Goal: Task Accomplishment & Management: Complete application form

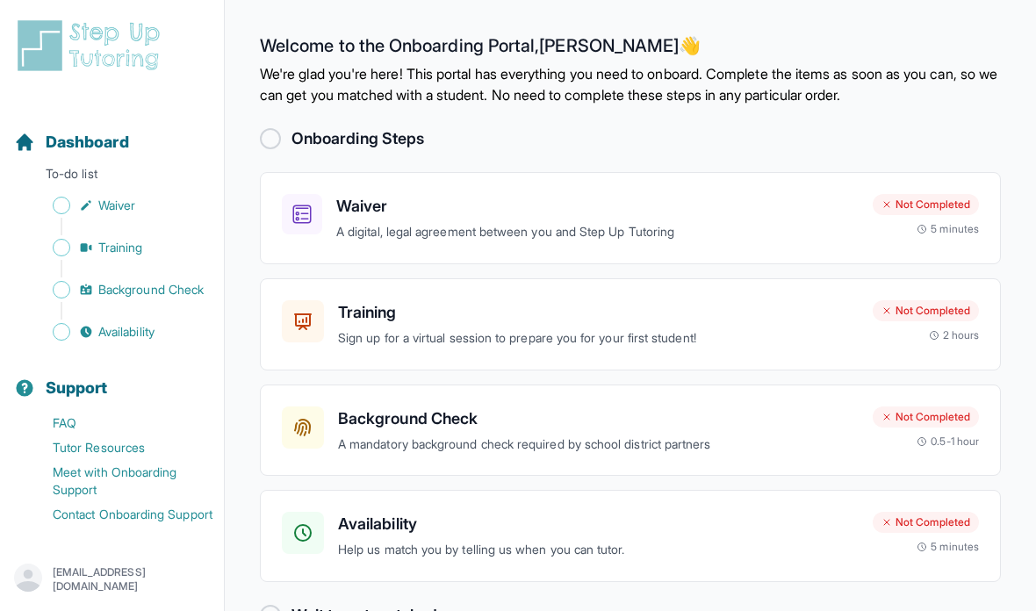
click at [784, 235] on p "A digital, legal agreement between you and Step Up Tutoring" at bounding box center [597, 232] width 523 height 20
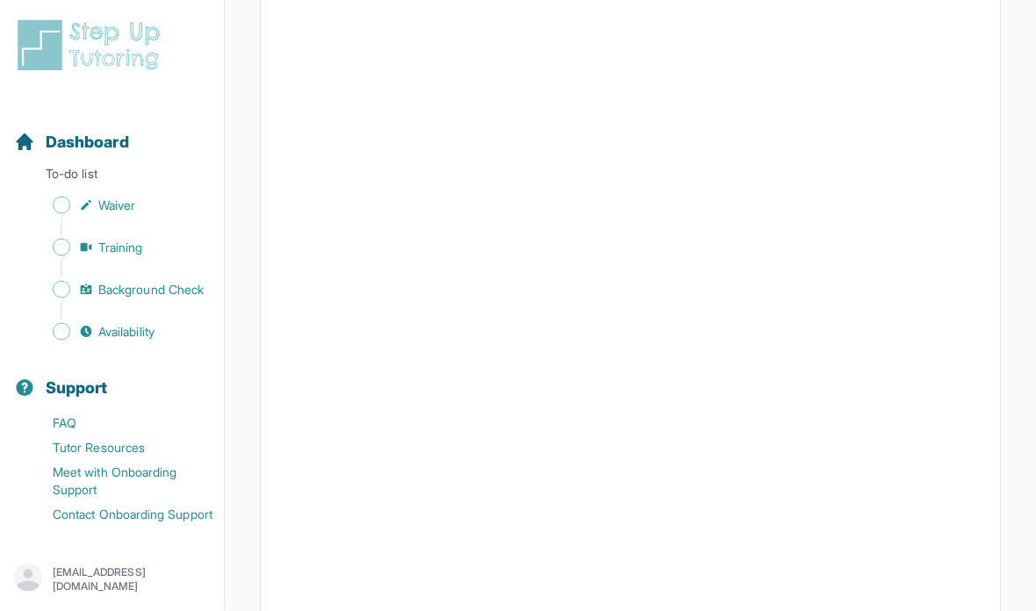
scroll to position [1095, 0]
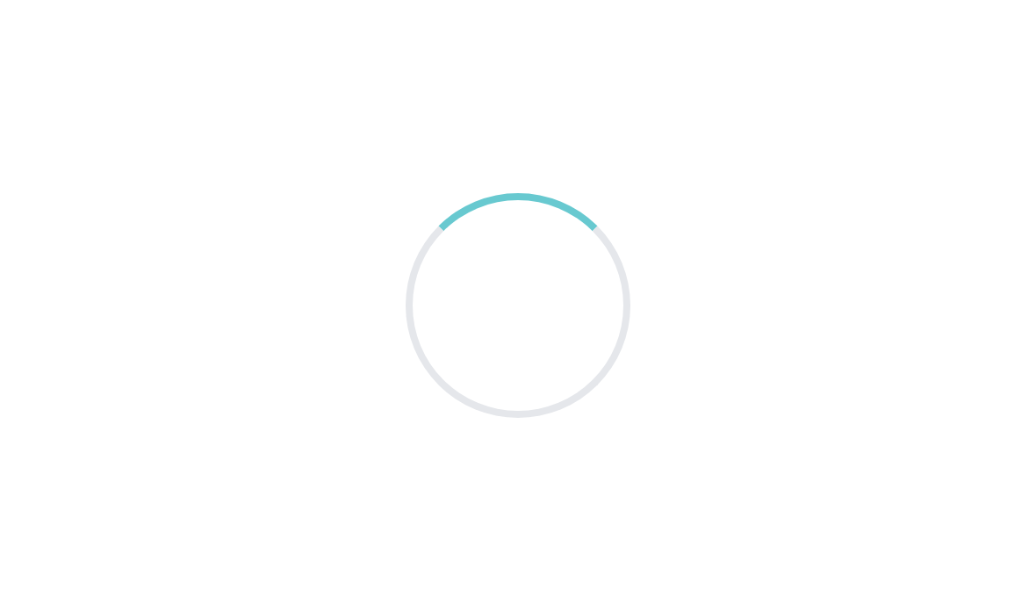
scroll to position [70, 0]
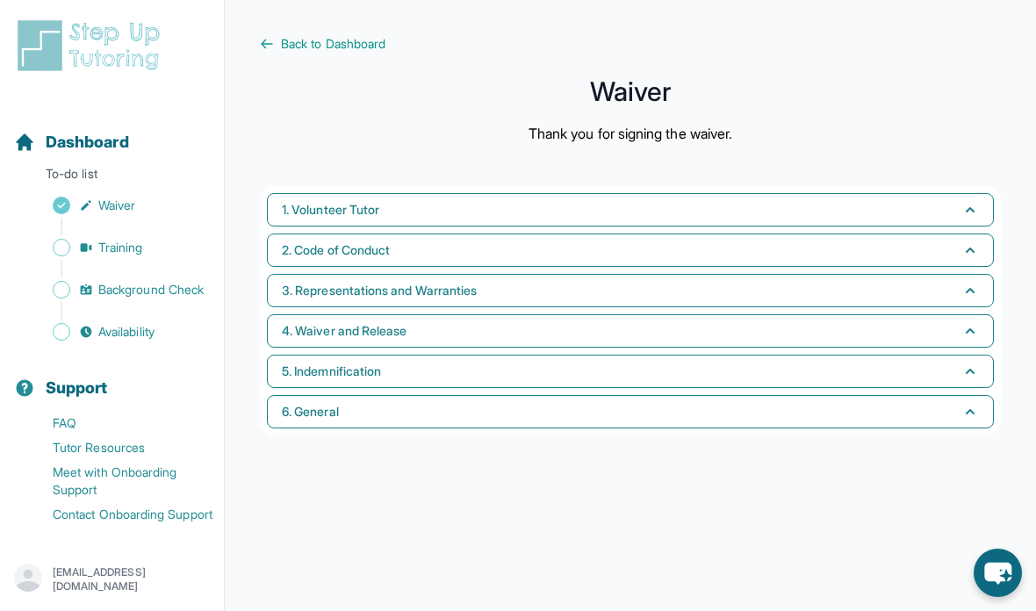
click at [765, 193] on button "1. Volunteer Tutor" at bounding box center [630, 209] width 727 height 33
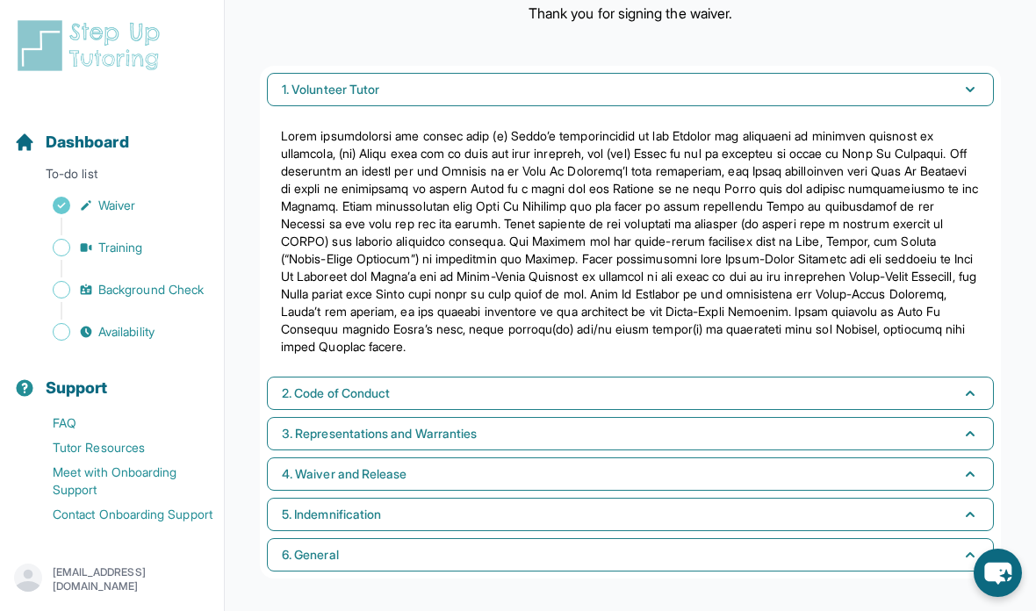
click at [867, 96] on button "1. Volunteer Tutor" at bounding box center [630, 89] width 727 height 33
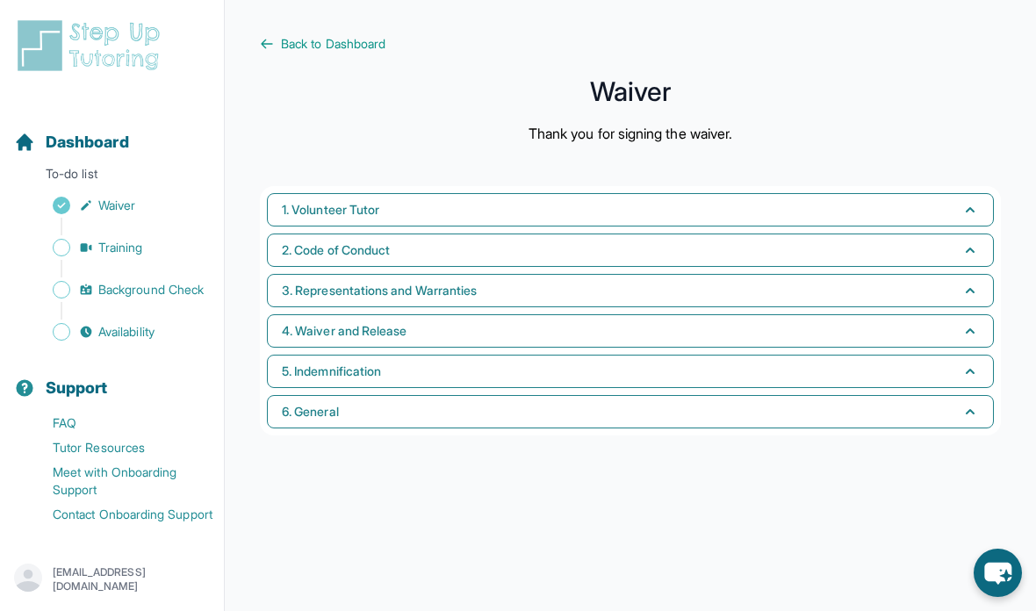
click at [729, 395] on button "6. General" at bounding box center [630, 411] width 727 height 33
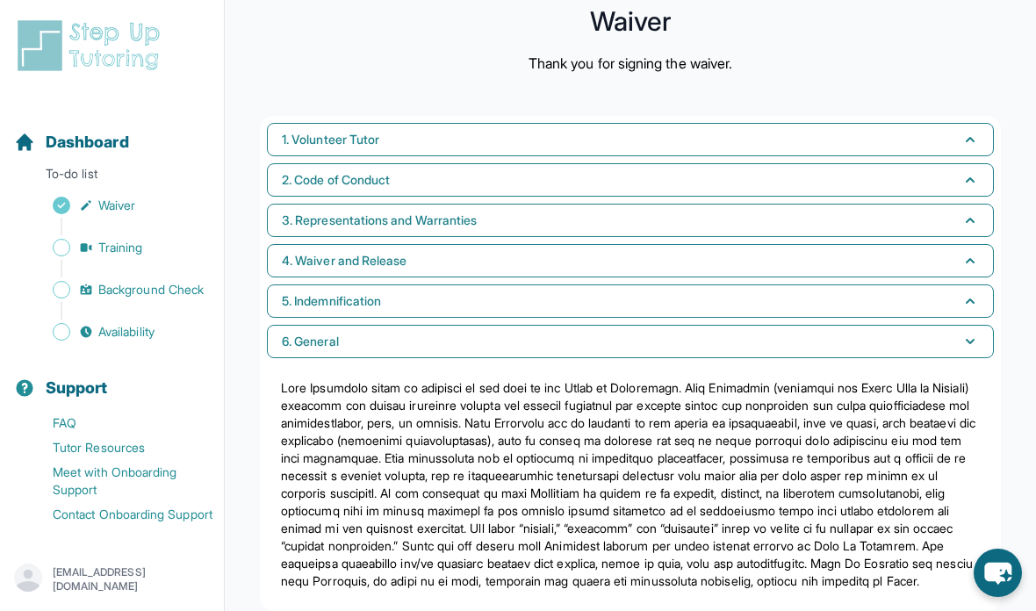
scroll to position [123, 0]
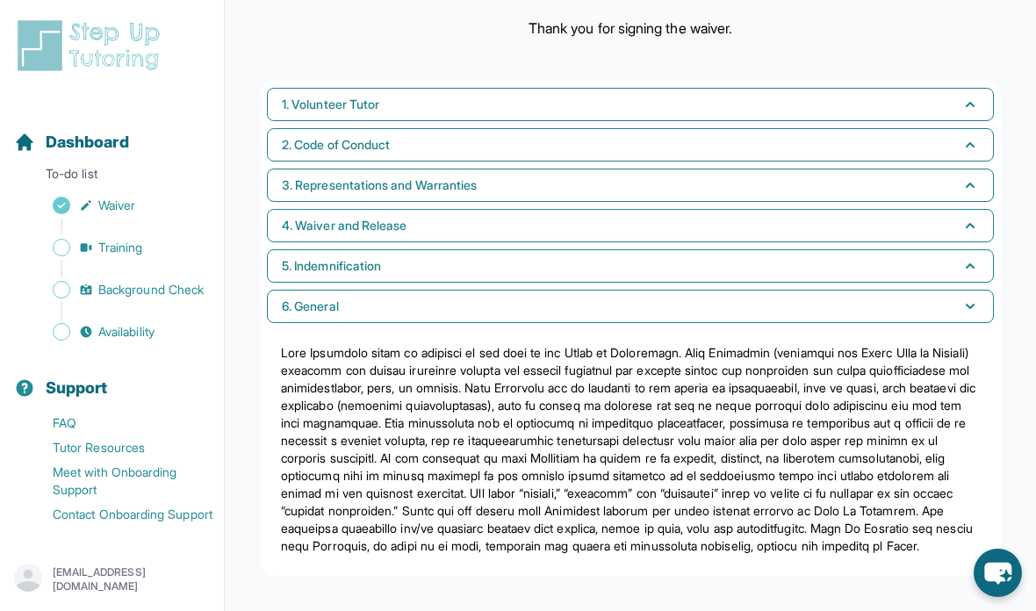
click at [739, 305] on button "6. General" at bounding box center [630, 306] width 727 height 33
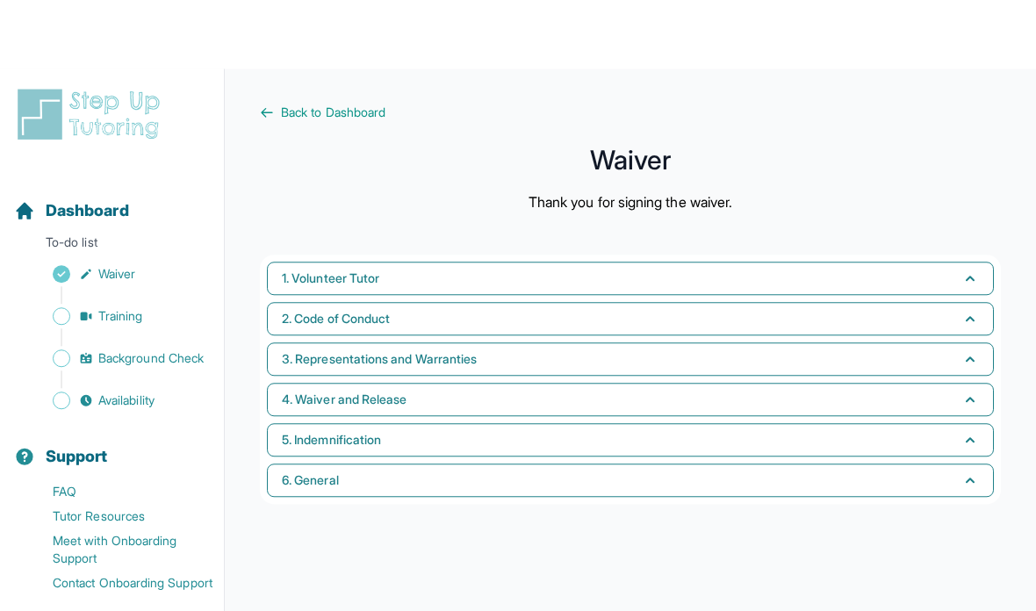
scroll to position [0, 0]
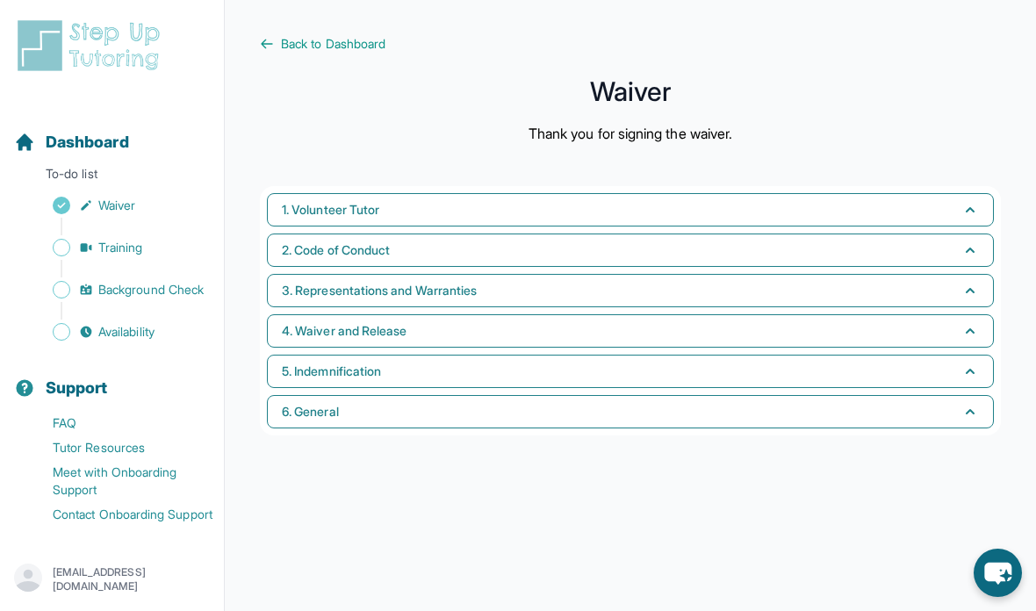
click at [364, 41] on span "Back to Dashboard" at bounding box center [333, 44] width 105 height 18
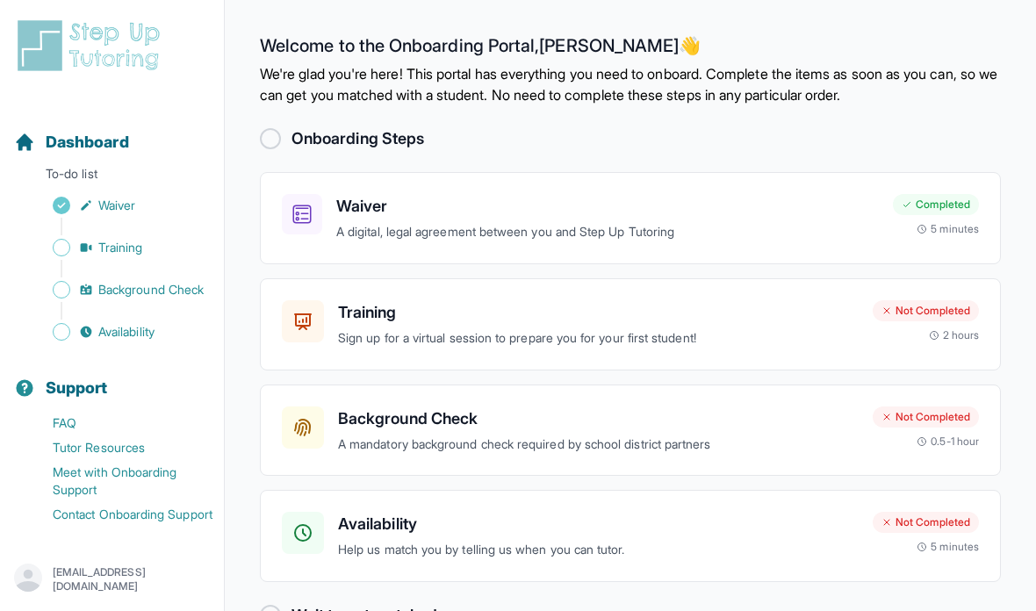
scroll to position [70, 0]
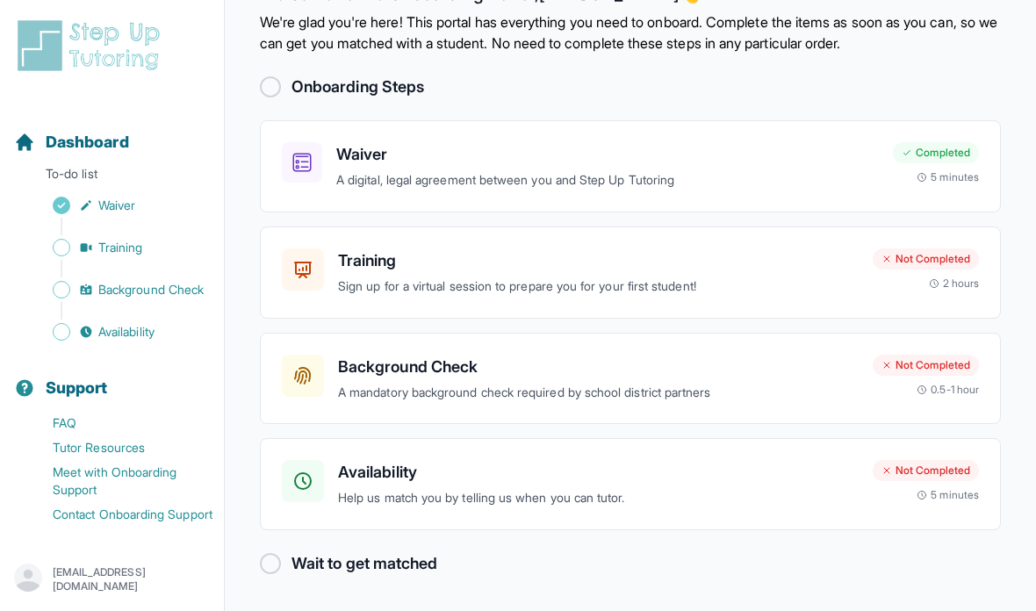
click at [775, 252] on h3 "Training" at bounding box center [598, 261] width 521 height 25
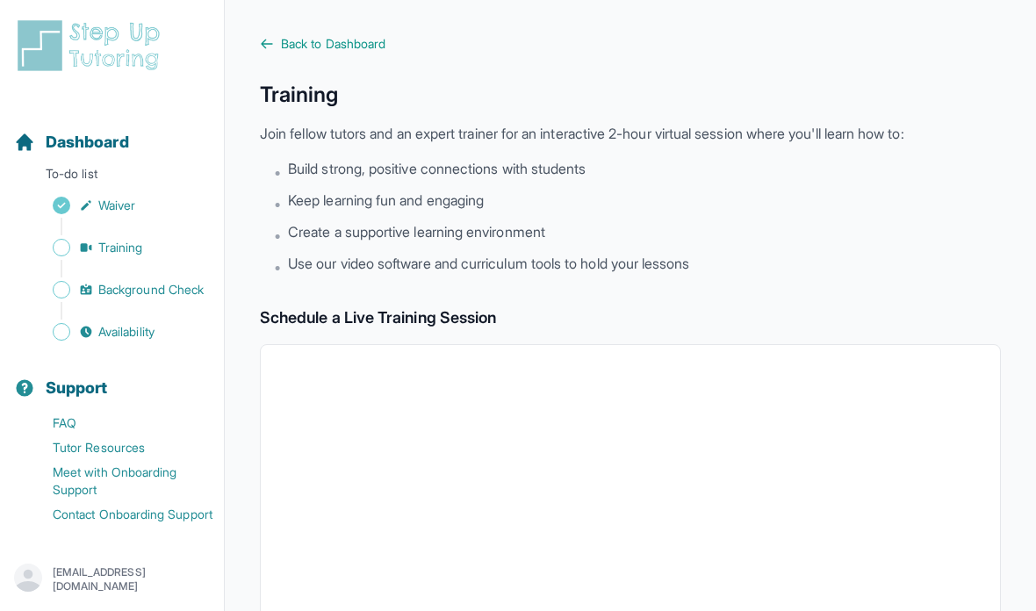
click at [142, 229] on div "Sidebar" at bounding box center [115, 227] width 203 height 18
click at [311, 44] on span "Back to Dashboard" at bounding box center [333, 44] width 105 height 18
